Goal: Find contact information: Find contact information

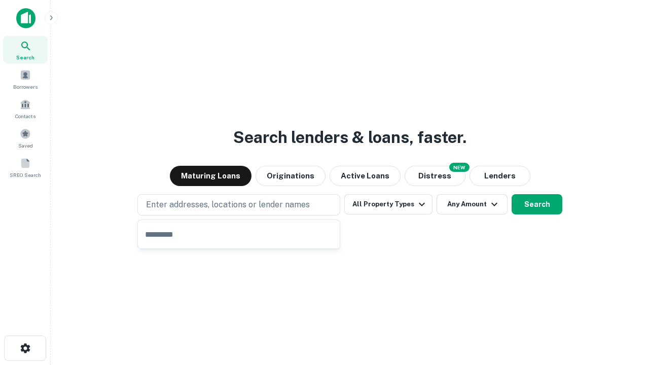
type input "**********"
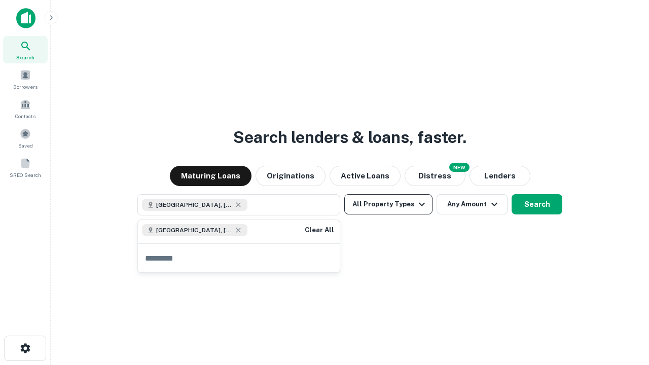
click at [389, 204] on button "All Property Types" at bounding box center [388, 204] width 88 height 20
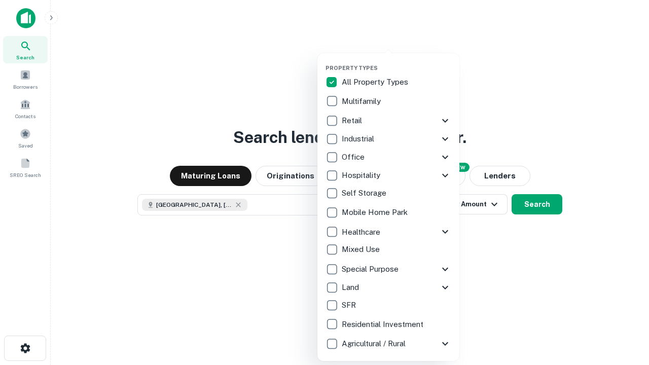
click at [397, 61] on button "button" at bounding box center [397, 61] width 142 height 1
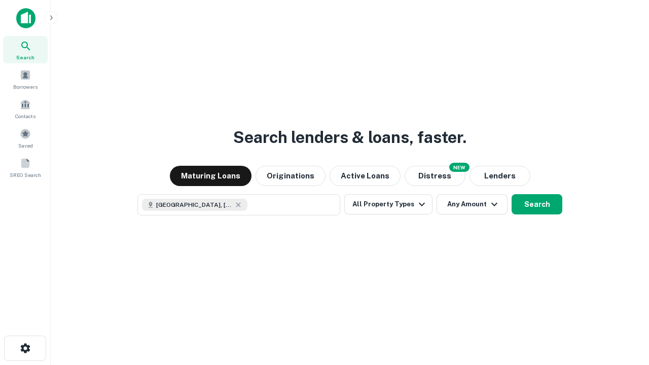
scroll to position [16, 0]
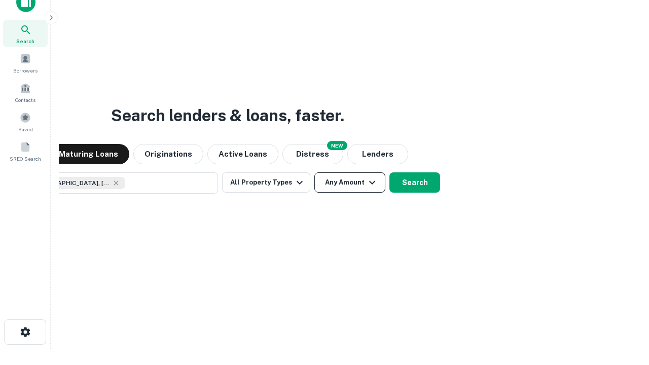
click at [315, 172] on button "Any Amount" at bounding box center [350, 182] width 71 height 20
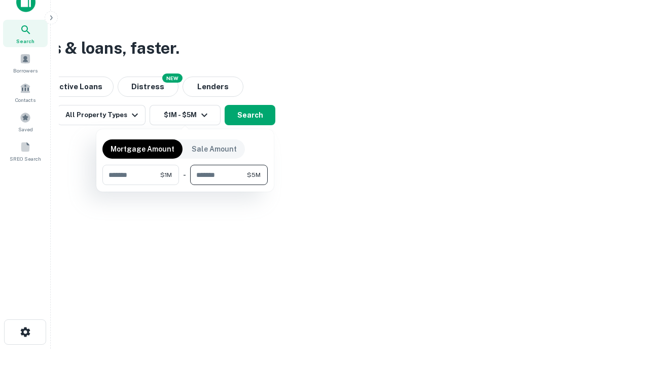
type input "*******"
click at [185, 185] on button "button" at bounding box center [184, 185] width 165 height 1
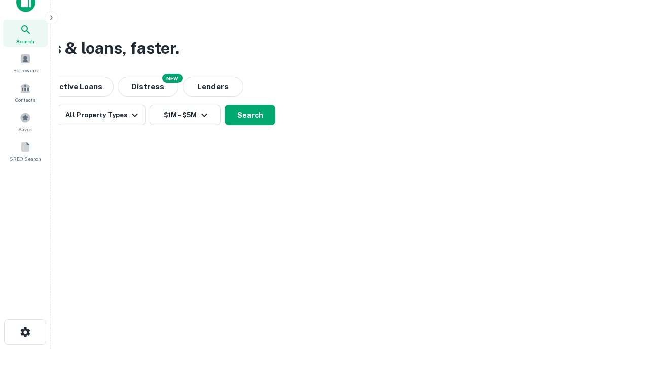
scroll to position [6, 187]
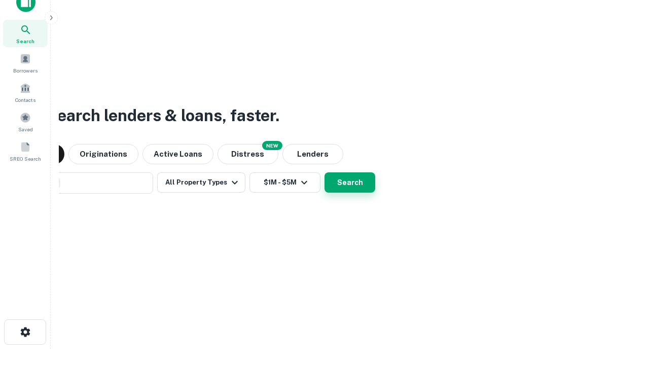
click at [325, 172] on button "Search" at bounding box center [350, 182] width 51 height 20
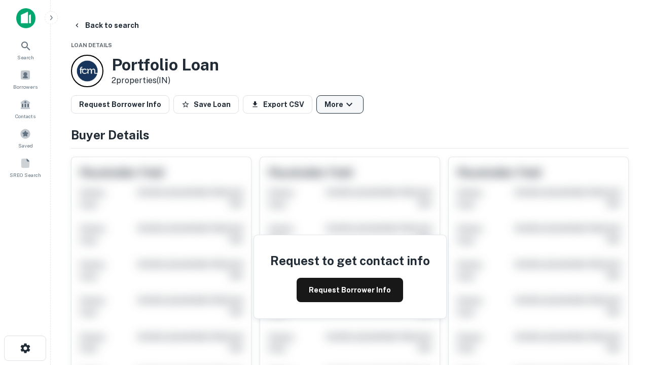
click at [340, 104] on button "More" at bounding box center [340, 104] width 47 height 18
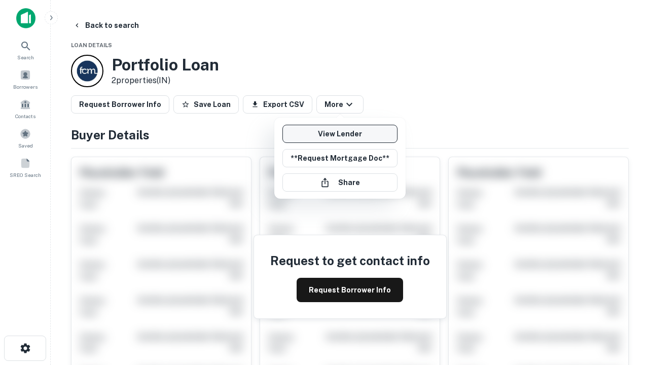
click at [340, 134] on link "View Lender" at bounding box center [340, 134] width 115 height 18
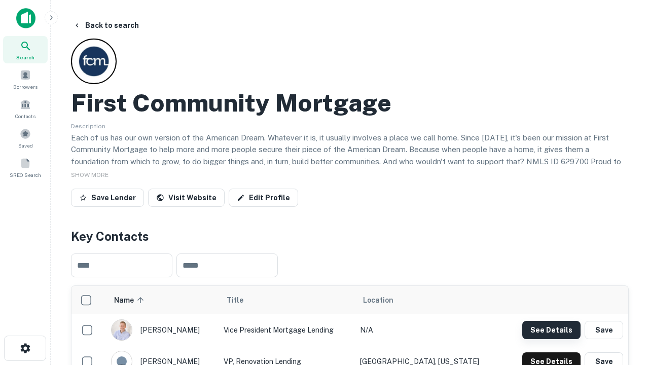
click at [551, 330] on button "See Details" at bounding box center [551, 330] width 58 height 18
click at [25, 348] on icon "button" at bounding box center [25, 348] width 12 height 12
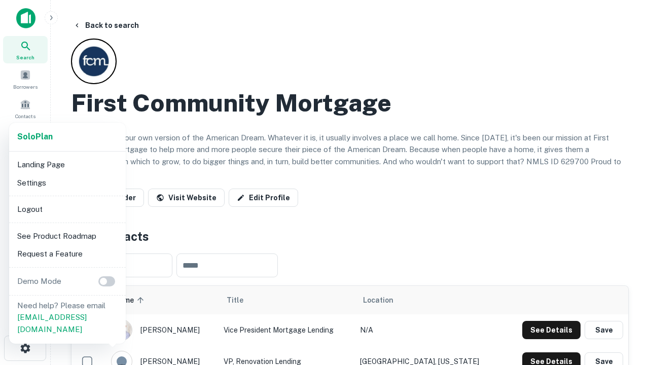
click at [67, 209] on li "Logout" at bounding box center [67, 209] width 109 height 18
